Goal: Navigation & Orientation: Find specific page/section

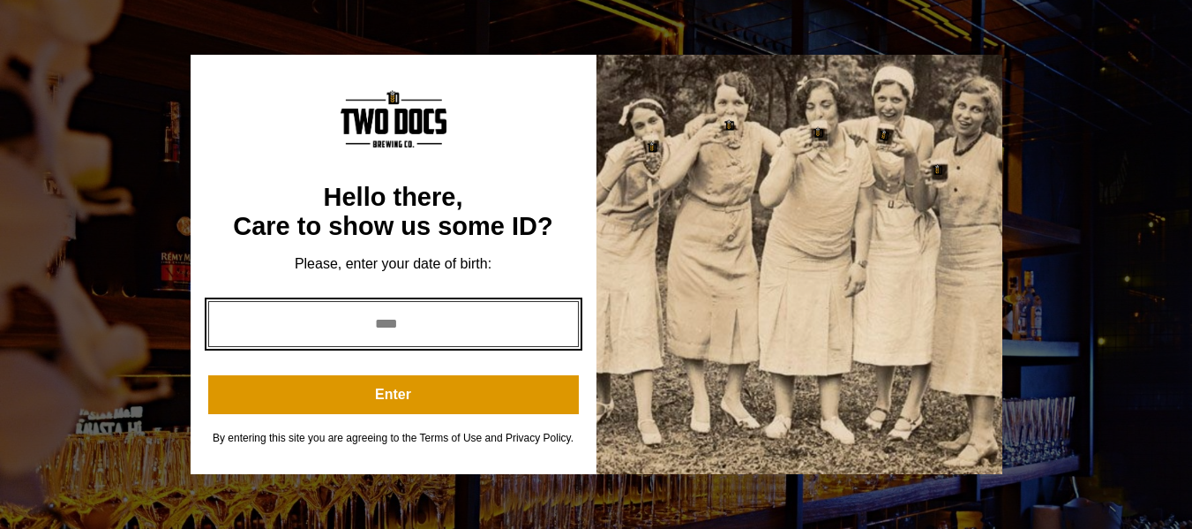
click at [424, 320] on input "year" at bounding box center [393, 324] width 371 height 46
type input "****"
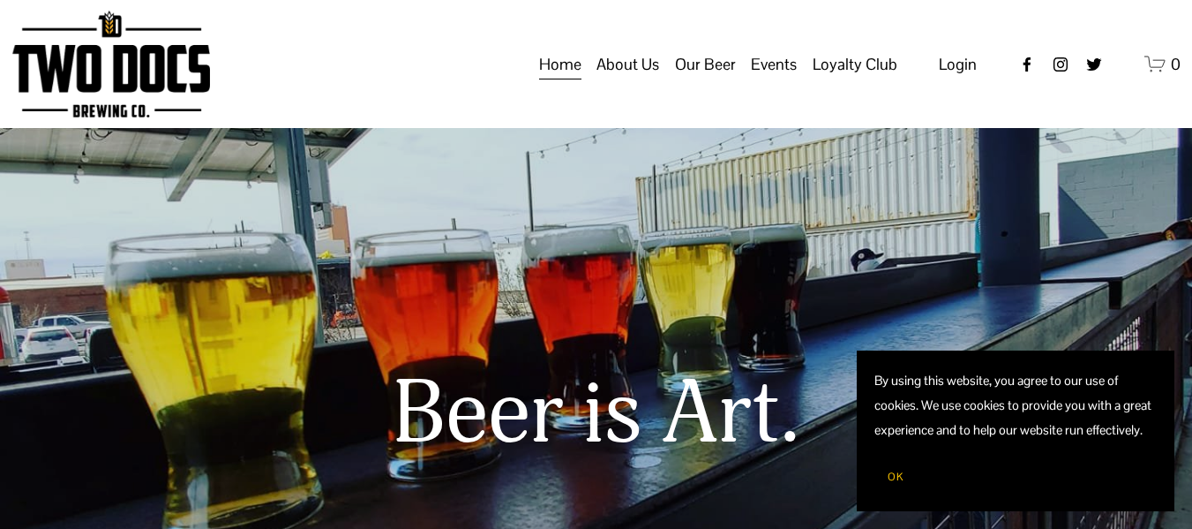
click at [899, 478] on span "OK" at bounding box center [896, 477] width 16 height 14
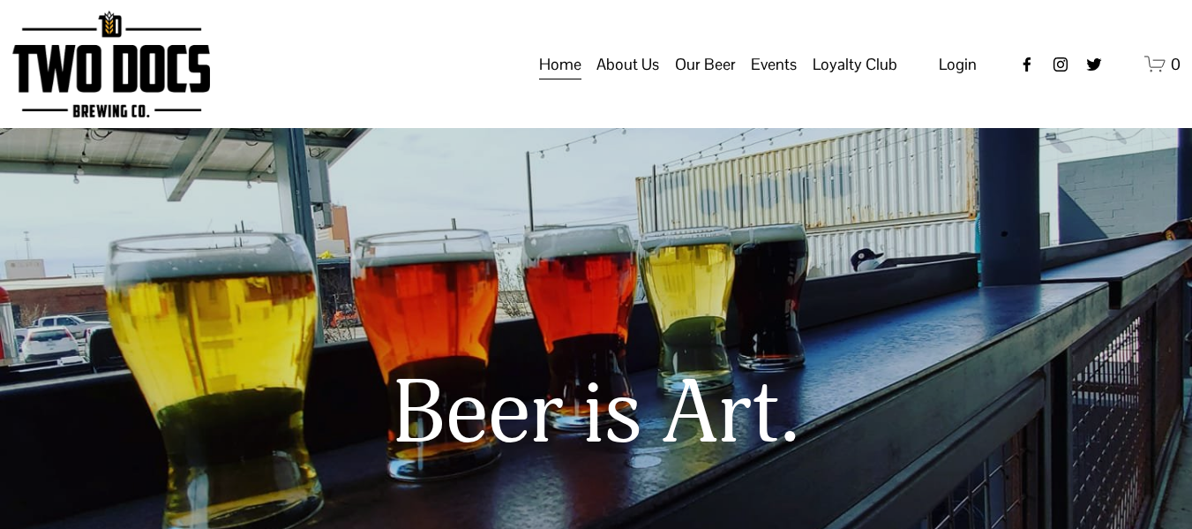
click at [0, 0] on span "Taproom Menu" at bounding box center [0, 0] width 0 height 0
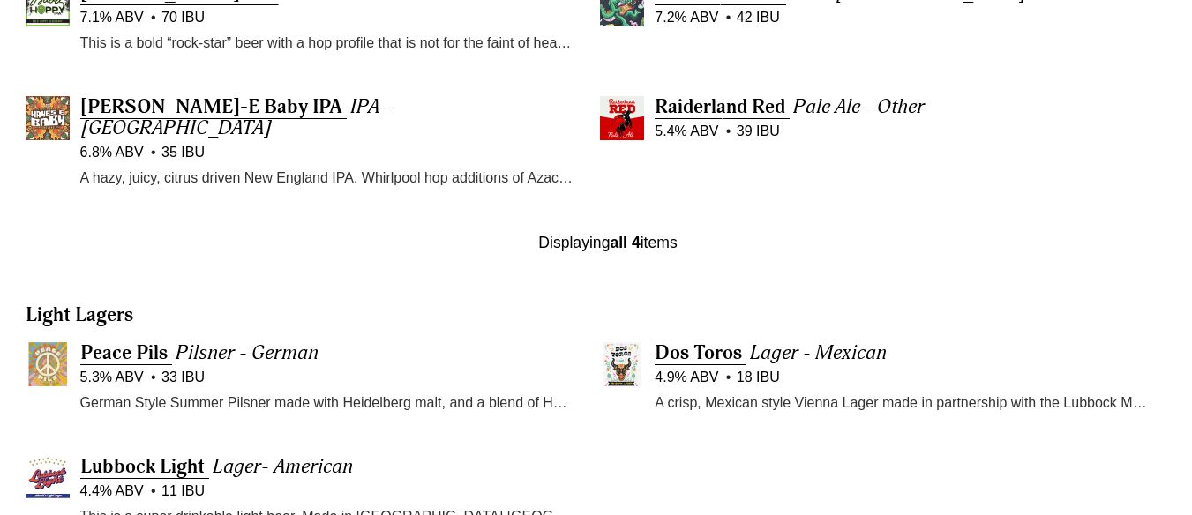
scroll to position [794, 0]
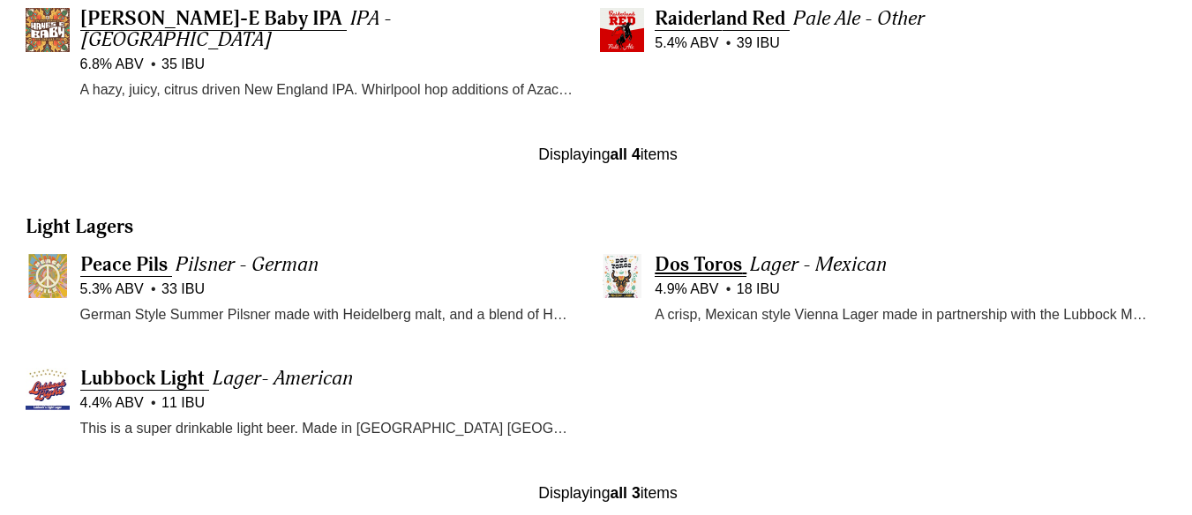
click at [715, 252] on span "Dos Toros" at bounding box center [698, 264] width 87 height 25
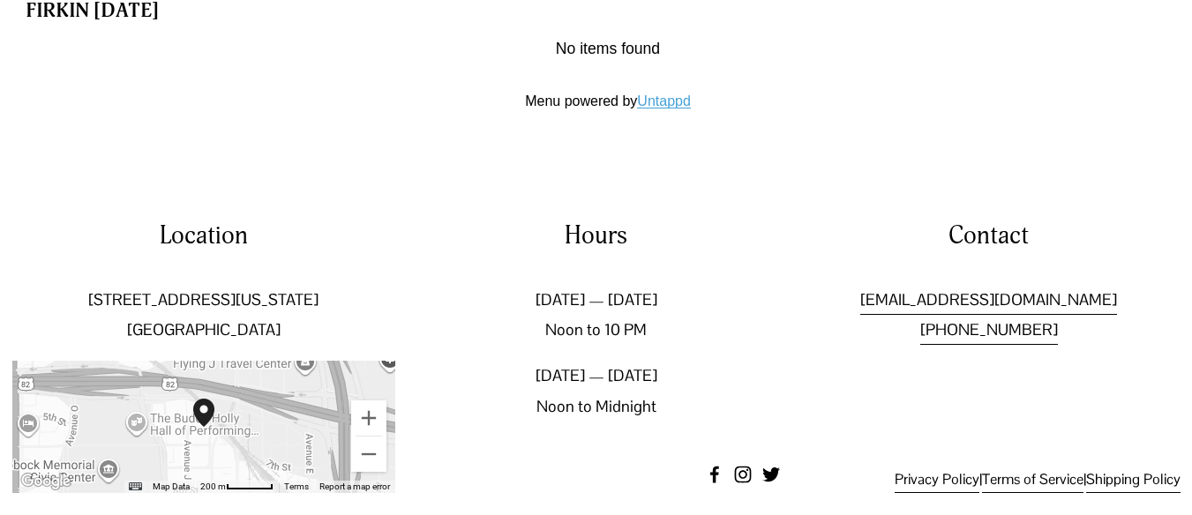
scroll to position [2228, 0]
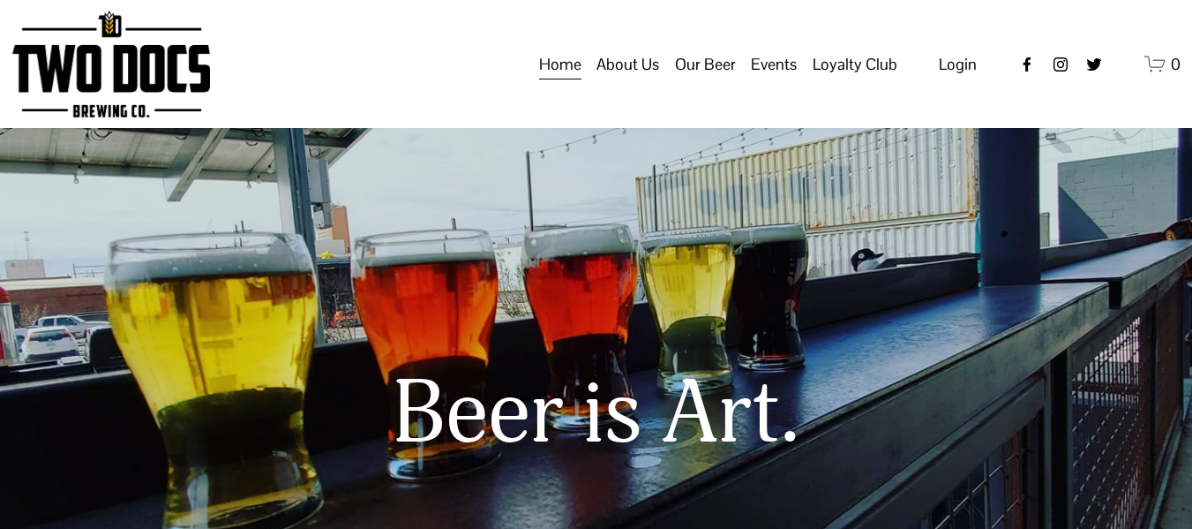
click at [0, 0] on span "Raiderland RED" at bounding box center [0, 0] width 0 height 0
click at [0, 0] on span "Distribution Map" at bounding box center [0, 0] width 0 height 0
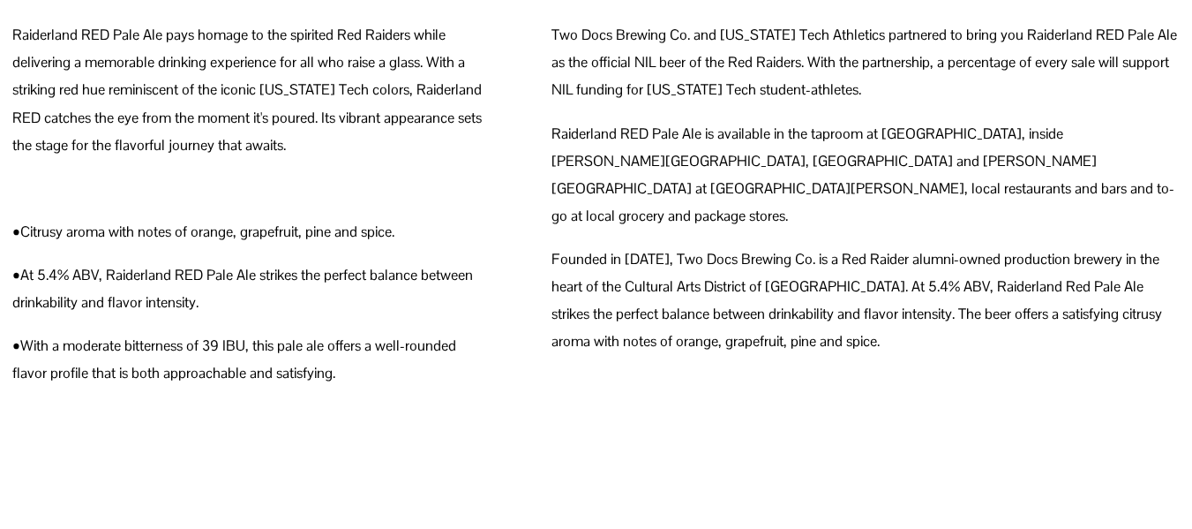
scroll to position [706, 0]
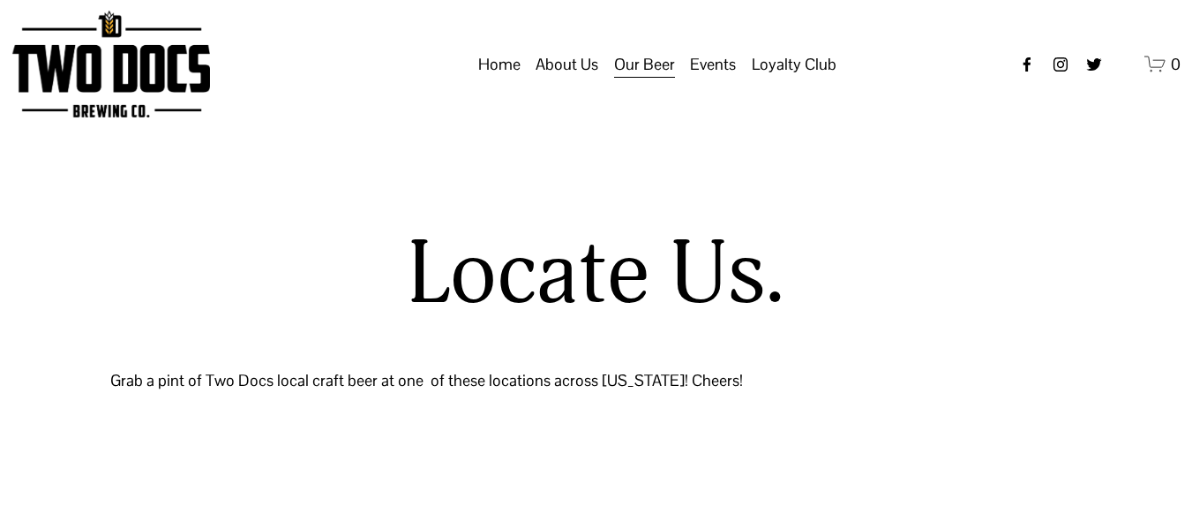
select select "**"
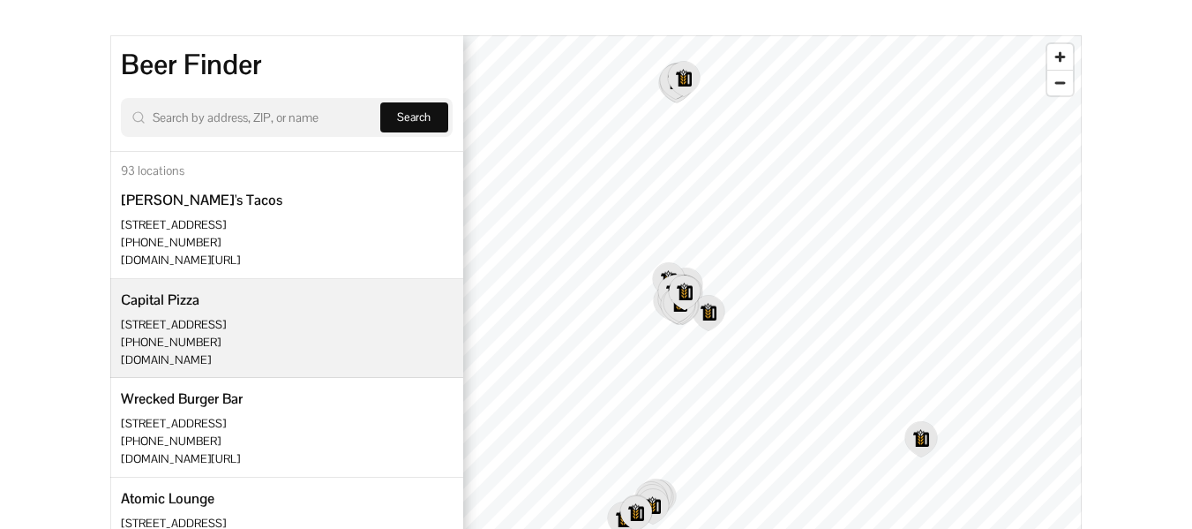
scroll to position [441, 0]
